Goal: Find specific page/section: Find specific page/section

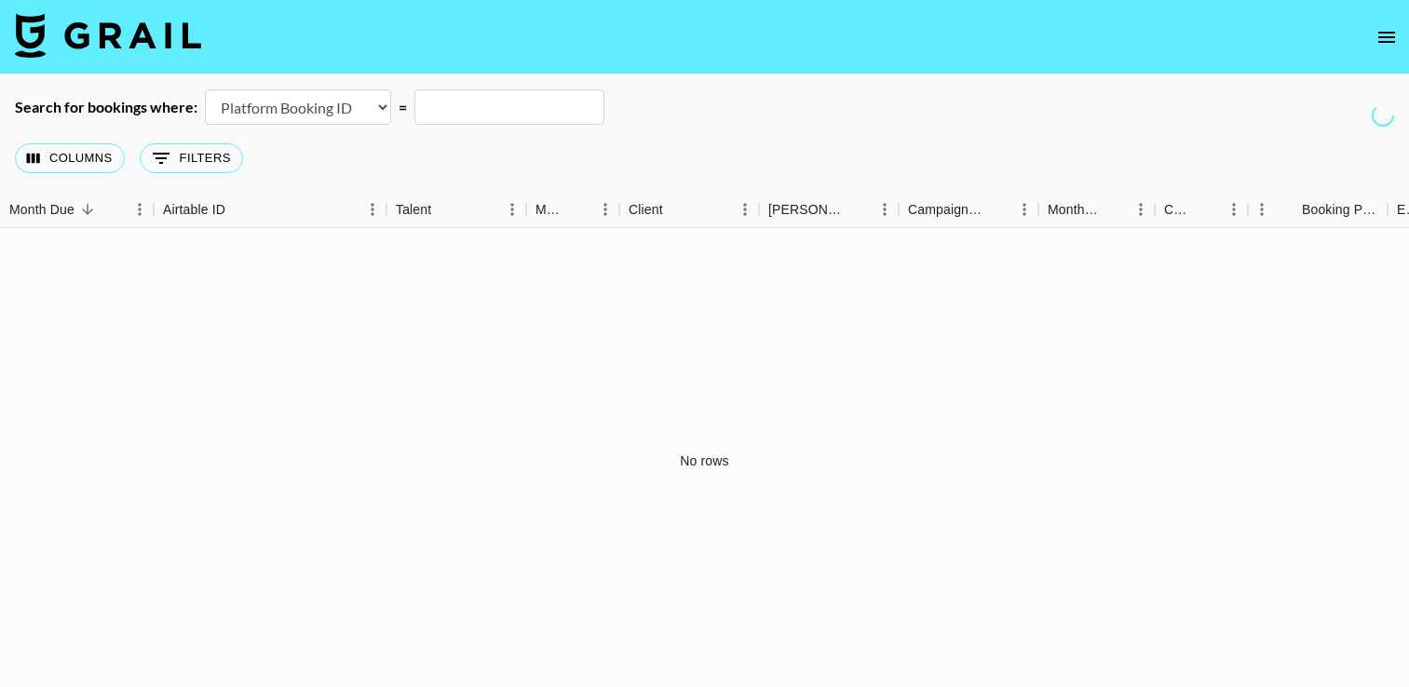
select select "id"
click at [1386, 39] on icon "open drawer" at bounding box center [1387, 37] width 22 height 22
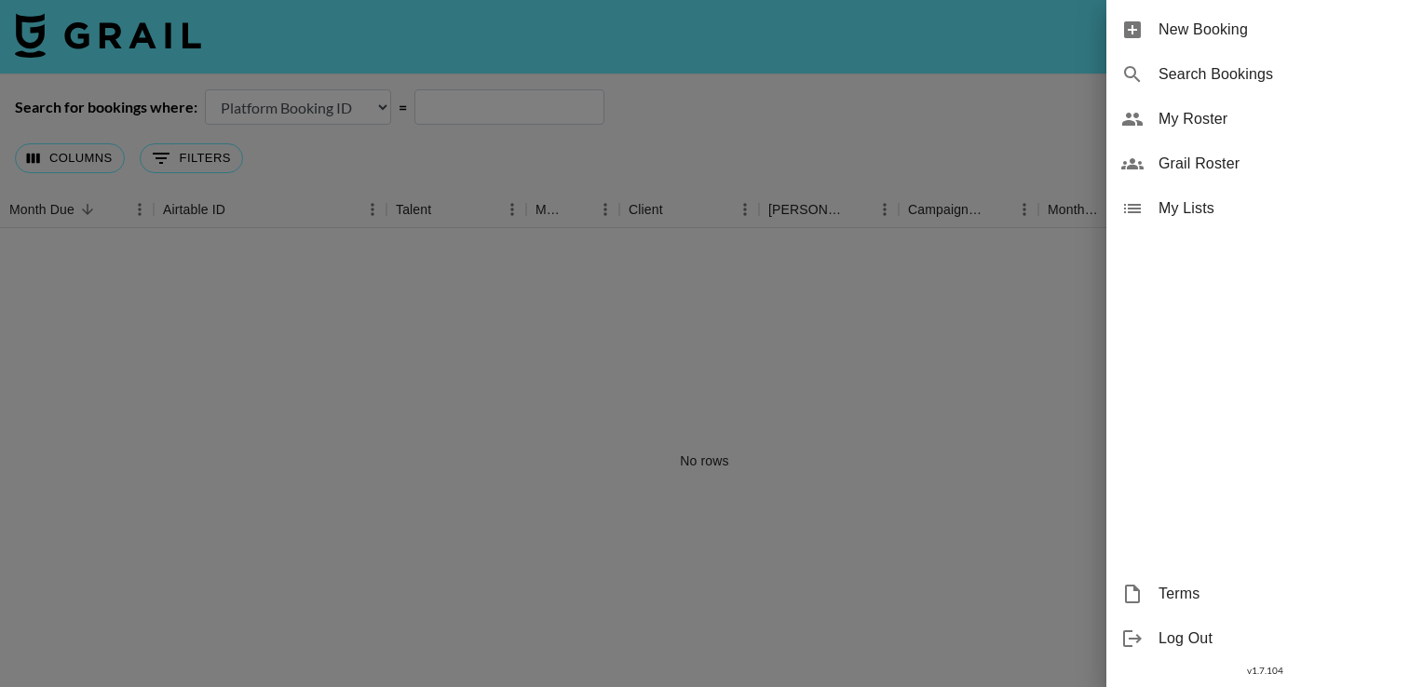
click at [1252, 87] on div "Search Bookings" at bounding box center [1265, 74] width 317 height 45
click at [1243, 115] on span "My Roster" at bounding box center [1284, 119] width 250 height 22
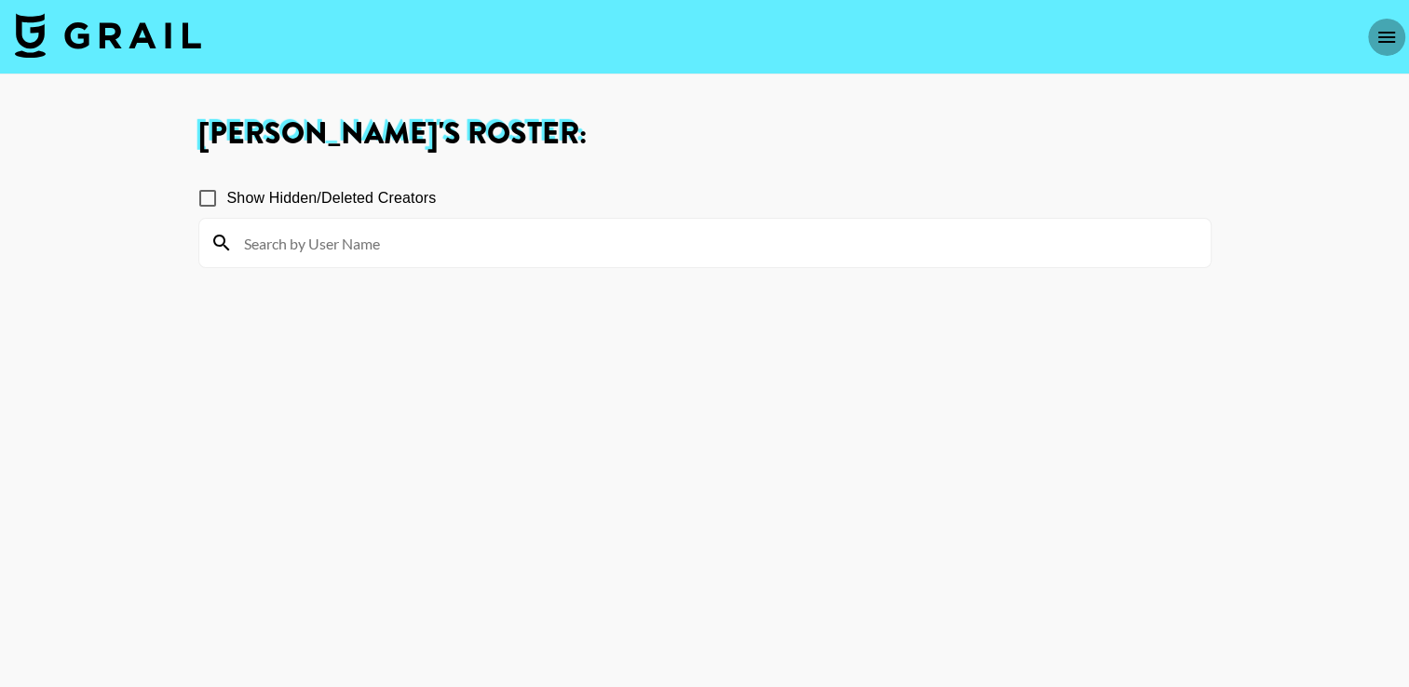
click at [1371, 34] on button "open drawer" at bounding box center [1386, 37] width 37 height 37
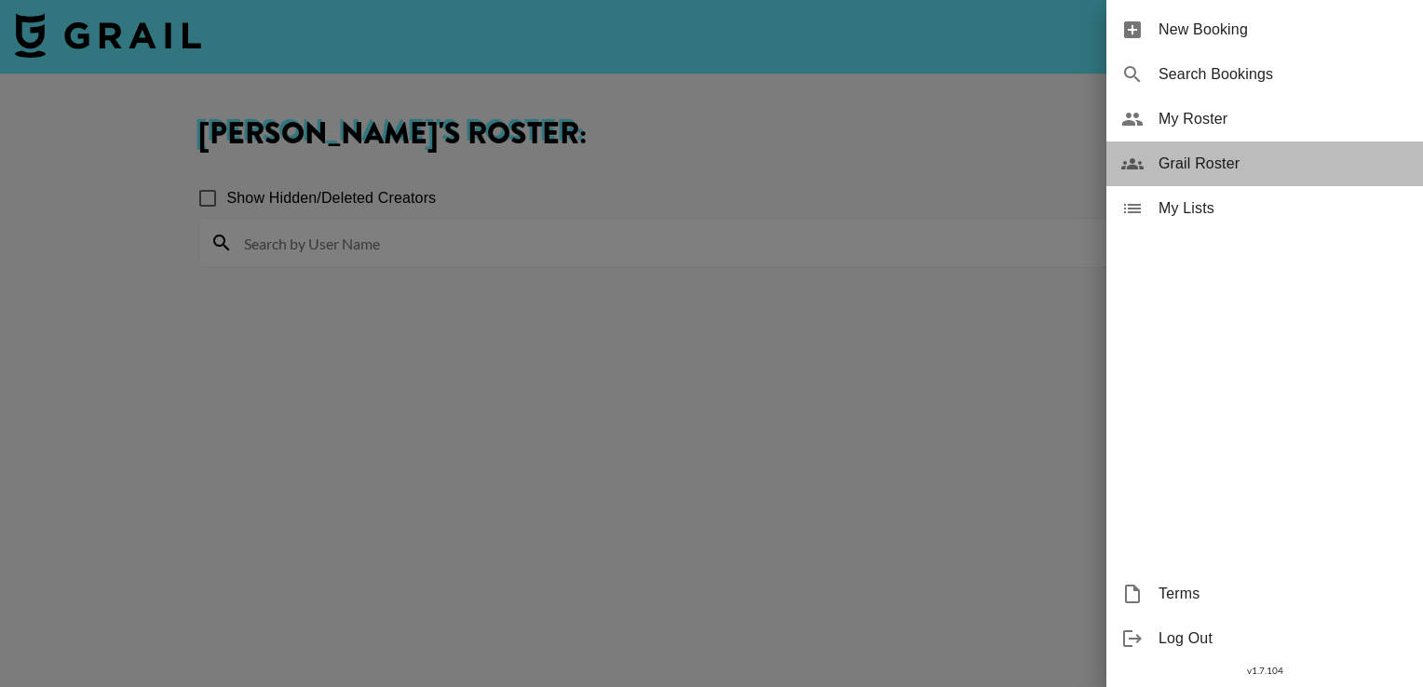
click at [1270, 150] on div "Grail Roster" at bounding box center [1265, 164] width 317 height 45
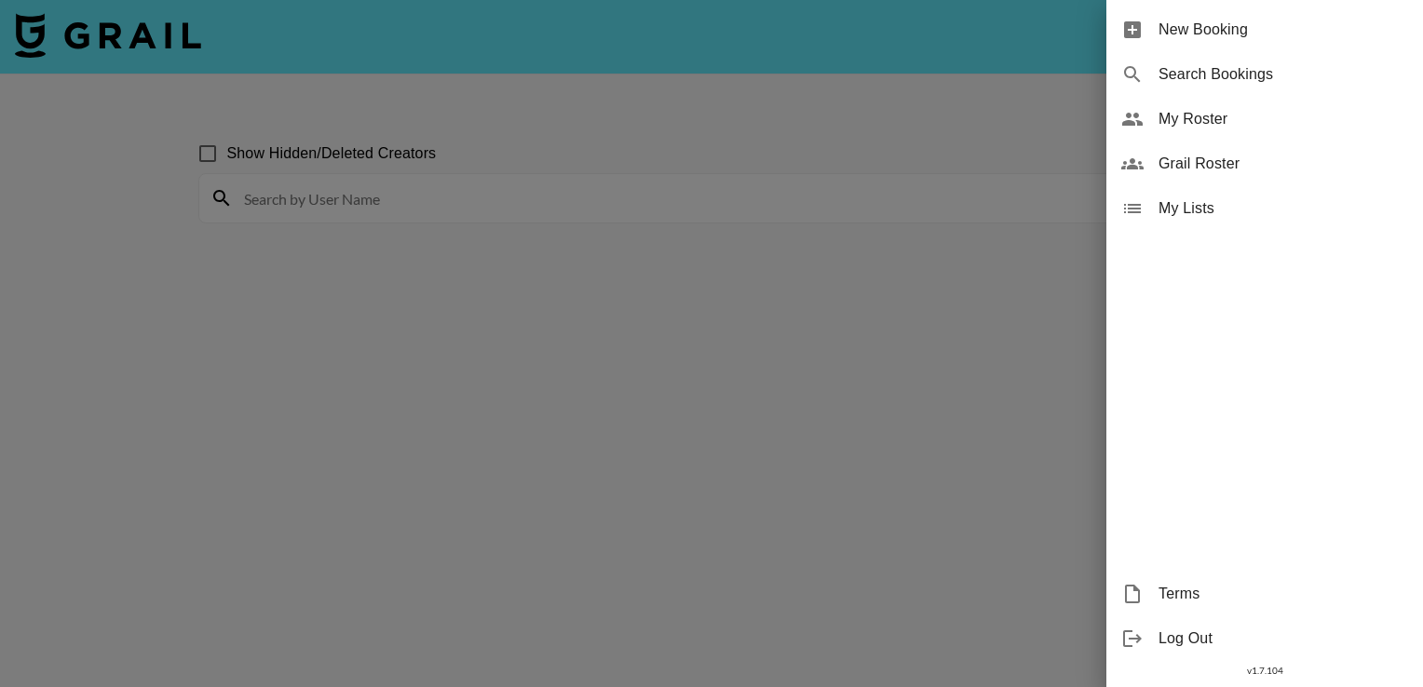
click at [700, 195] on div at bounding box center [711, 343] width 1423 height 687
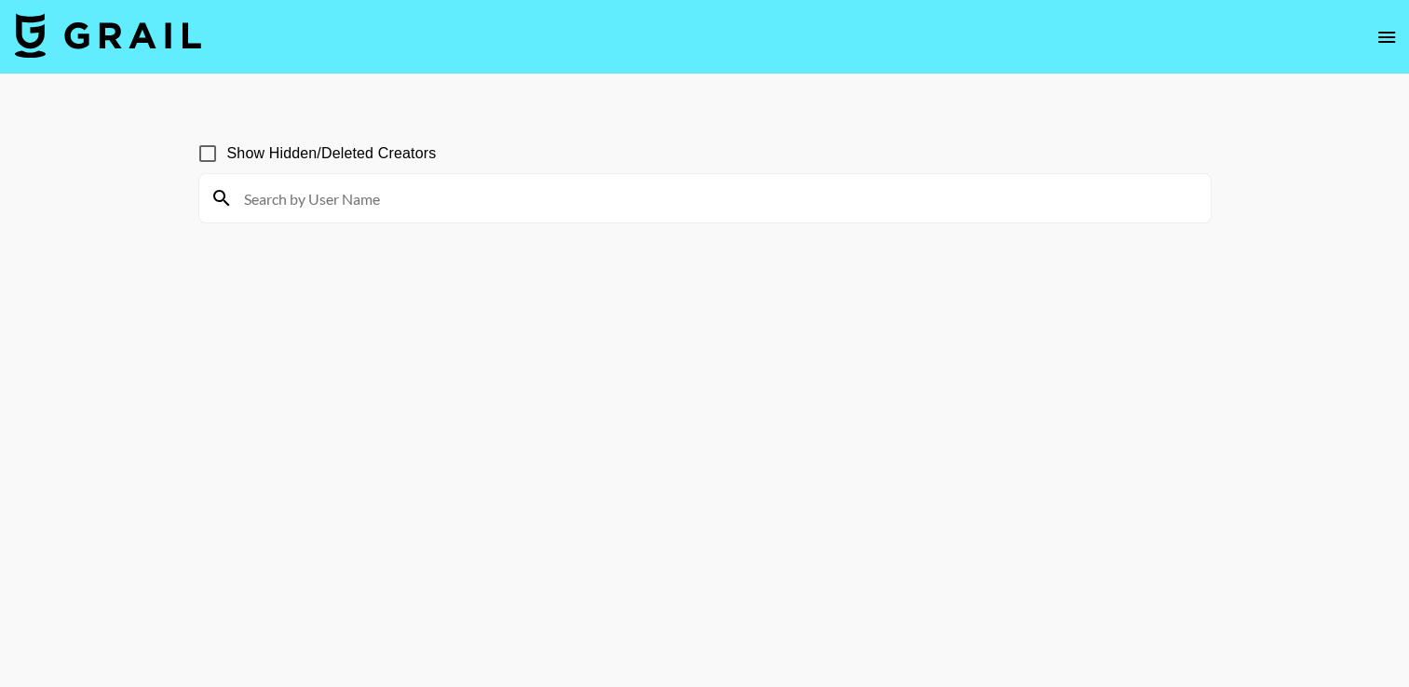
click at [523, 201] on input at bounding box center [716, 198] width 967 height 30
click at [439, 205] on input "[PERSON_NAME]" at bounding box center [716, 198] width 967 height 30
type input "[PERSON_NAME]"
click at [207, 203] on div "[PERSON_NAME]" at bounding box center [705, 198] width 1012 height 48
click at [318, 201] on input "[PERSON_NAME]" at bounding box center [716, 198] width 967 height 30
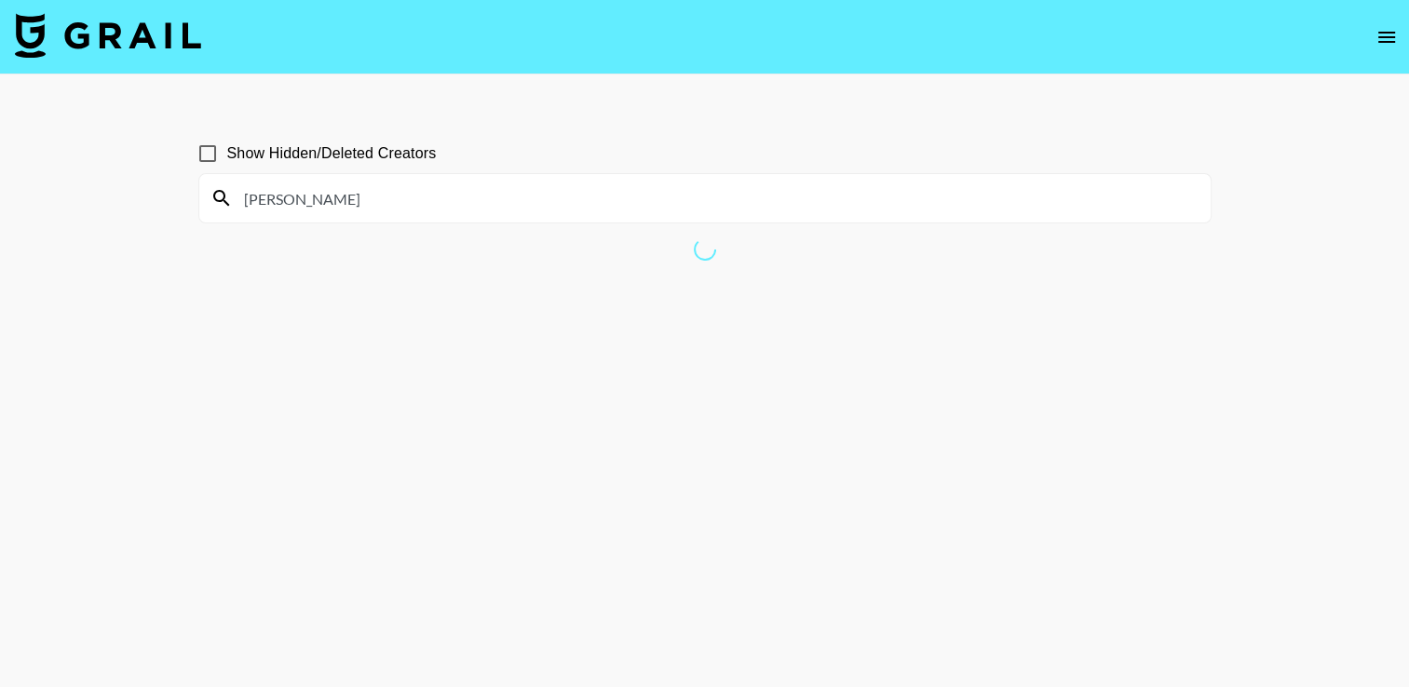
click at [1377, 43] on icon "open drawer" at bounding box center [1387, 37] width 22 height 22
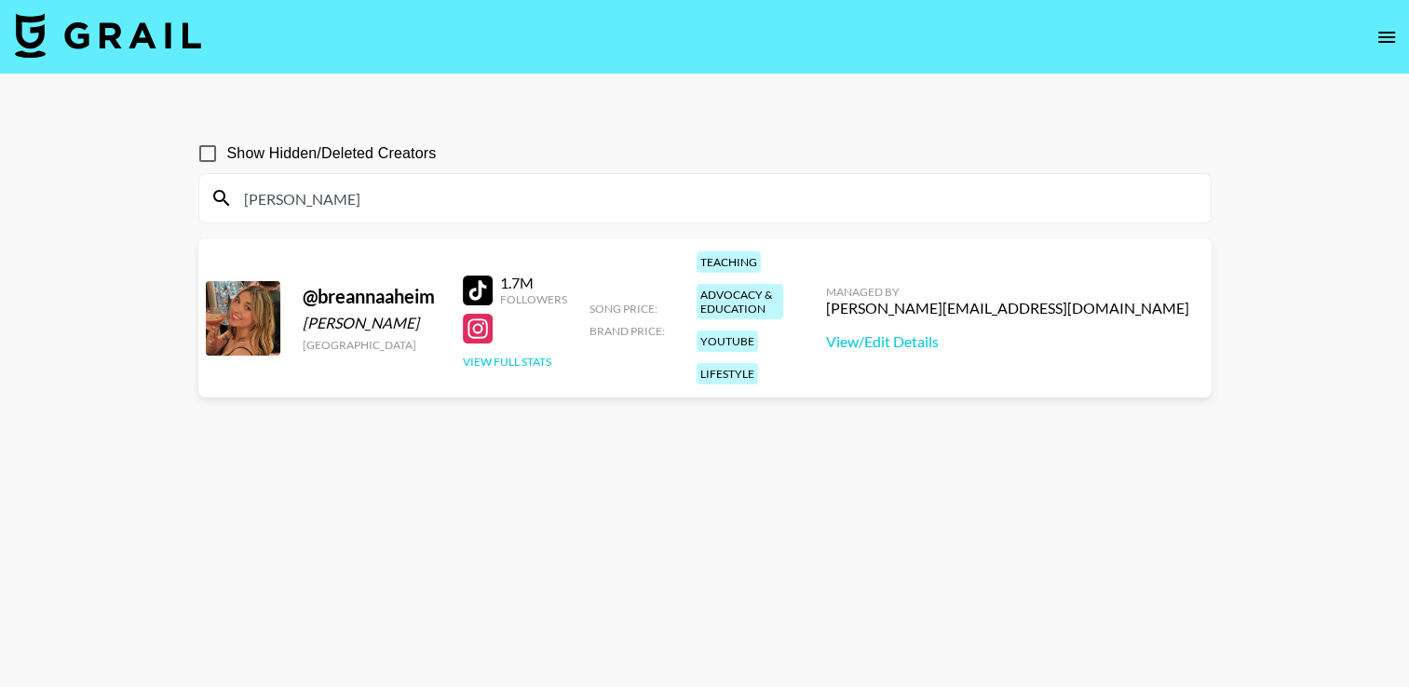
click at [527, 355] on button "View Full Stats" at bounding box center [507, 362] width 88 height 14
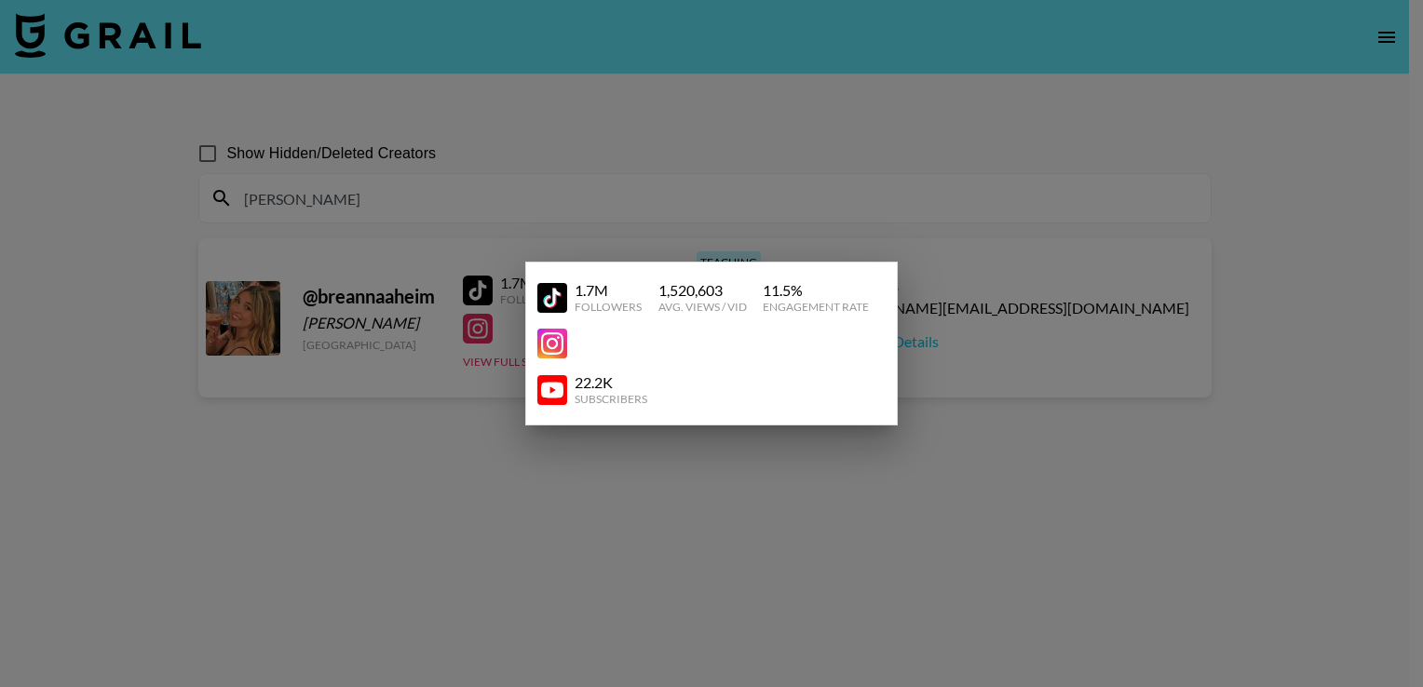
click at [453, 375] on div at bounding box center [711, 343] width 1423 height 687
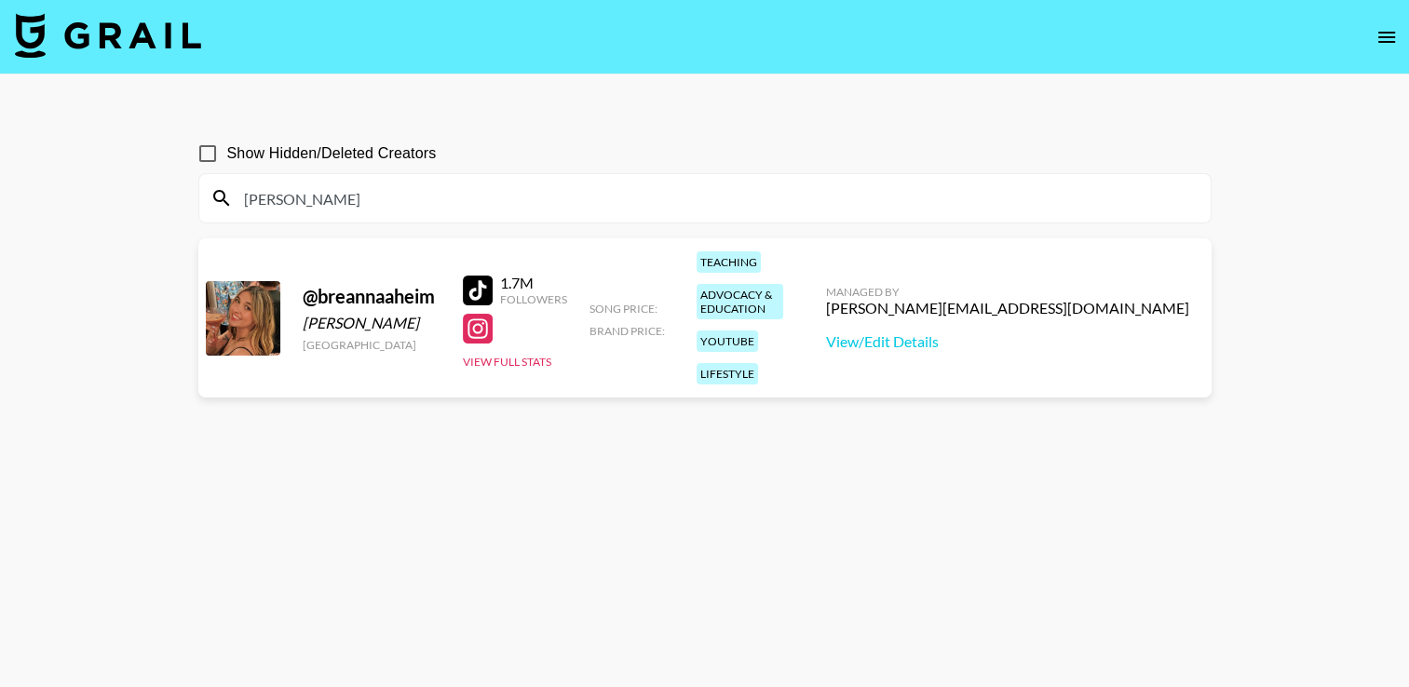
click at [1383, 49] on button "open drawer" at bounding box center [1386, 37] width 37 height 37
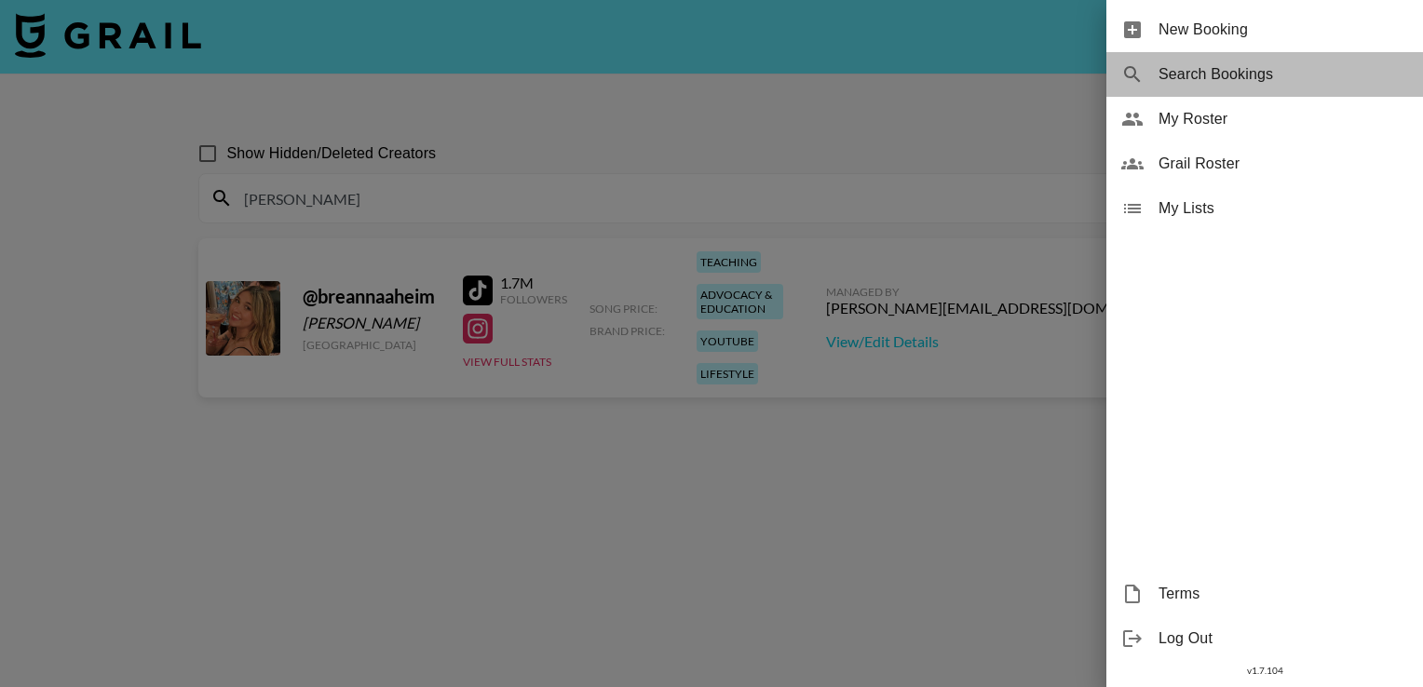
click at [1192, 78] on span "Search Bookings" at bounding box center [1284, 74] width 250 height 22
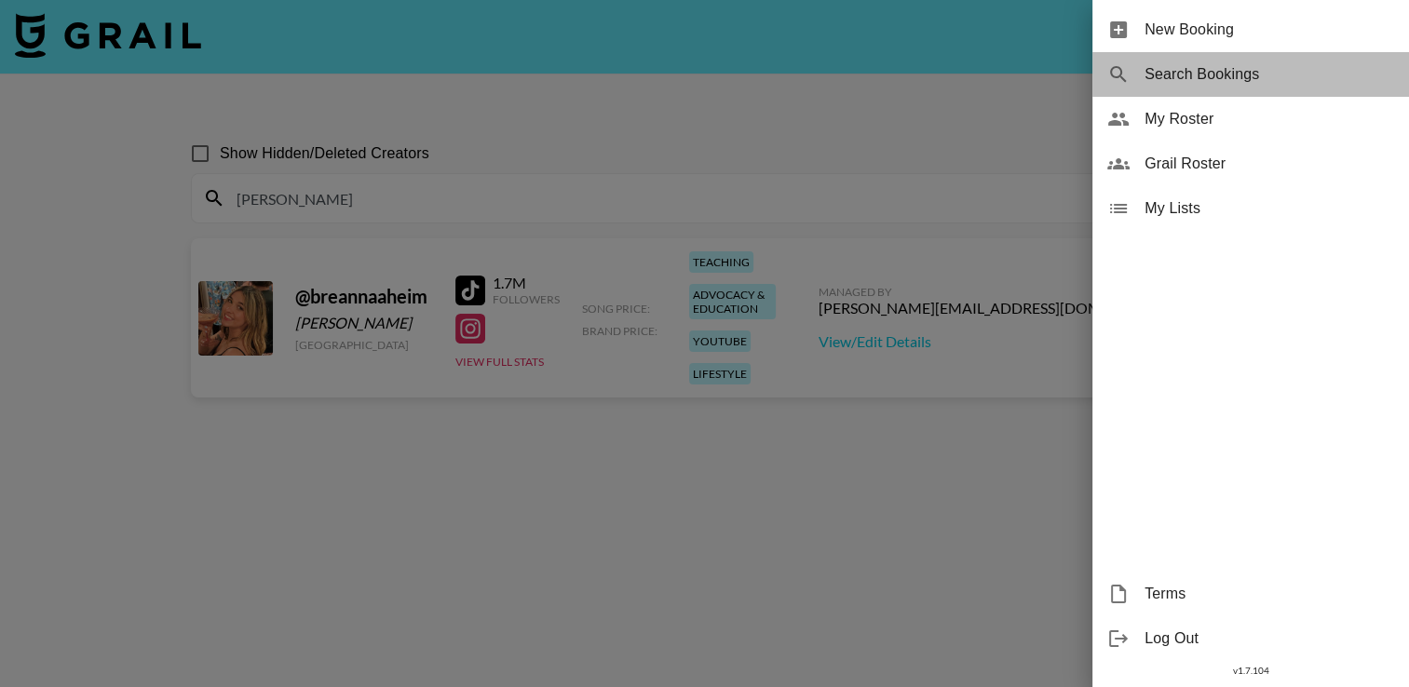
select select "id"
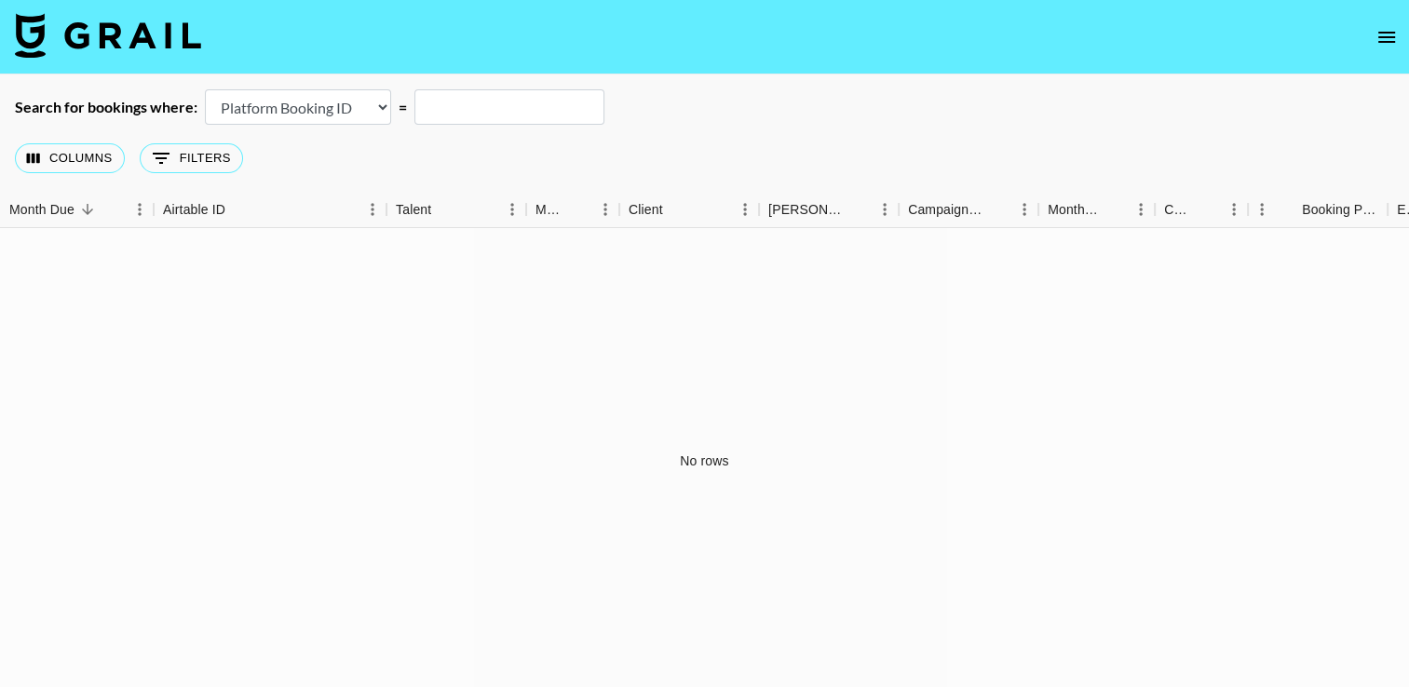
click at [1384, 37] on icon "open drawer" at bounding box center [1387, 37] width 17 height 11
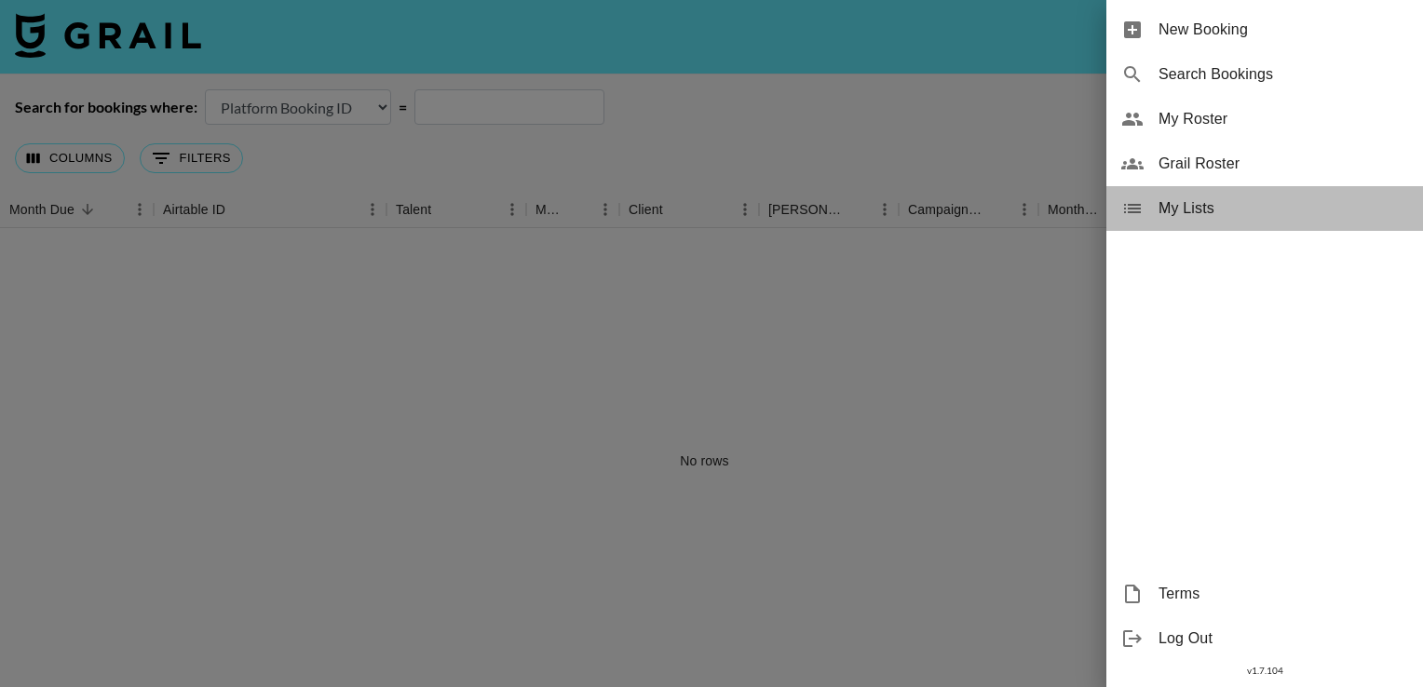
click at [1161, 213] on span "My Lists" at bounding box center [1284, 208] width 250 height 22
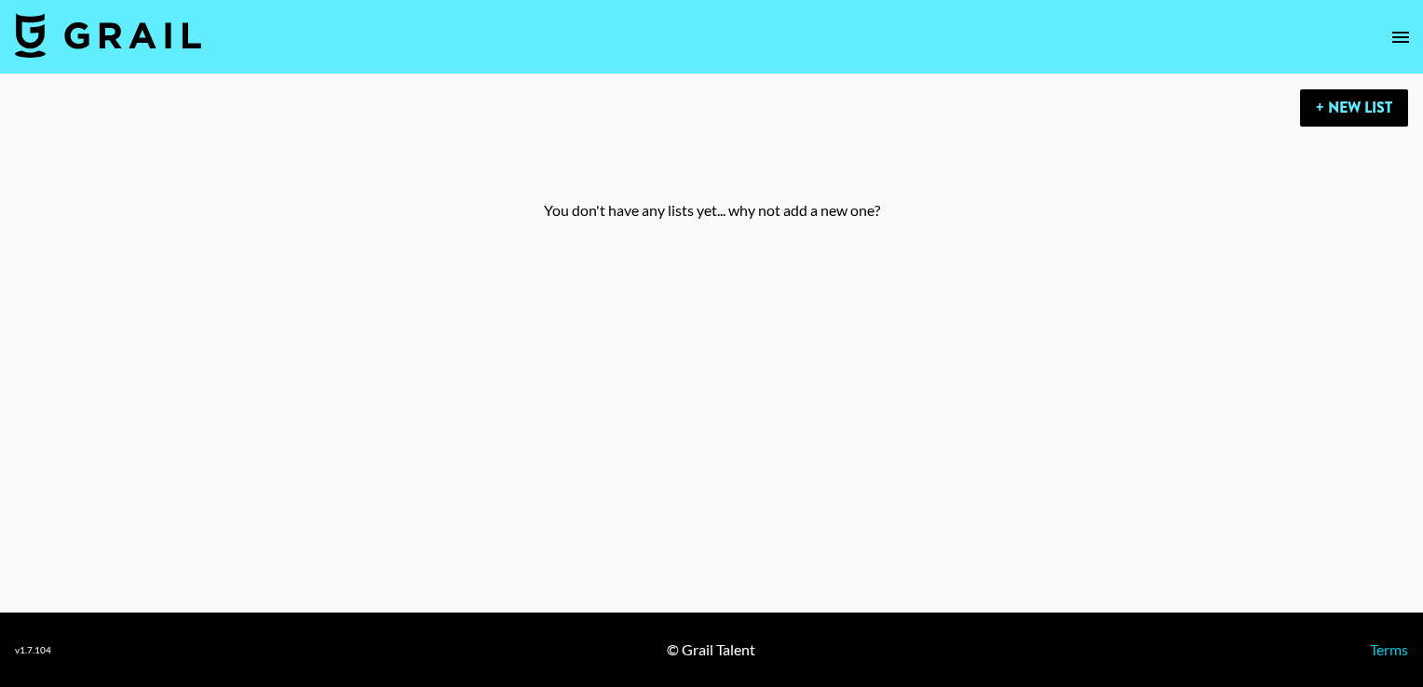
click at [1399, 39] on icon "open drawer" at bounding box center [1401, 37] width 22 height 22
